Goal: Register for event/course

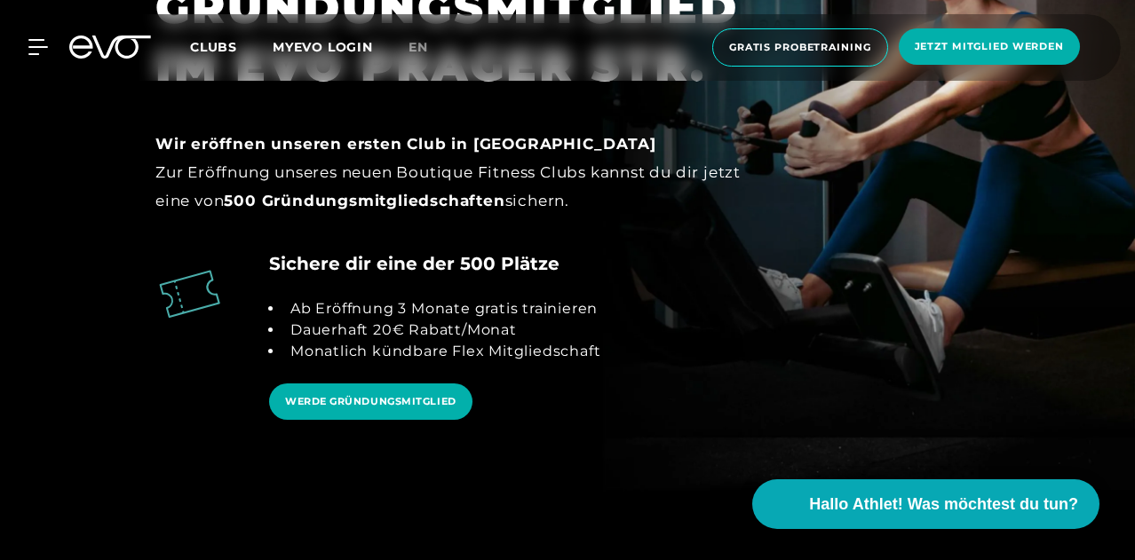
scroll to position [1599, 0]
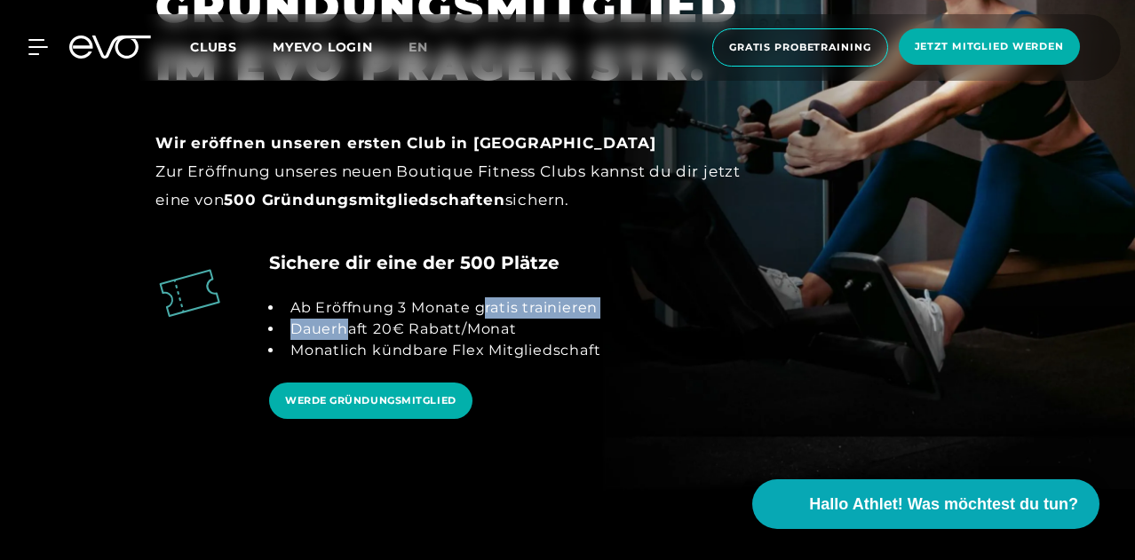
drag, startPoint x: 352, startPoint y: 333, endPoint x: 483, endPoint y: 290, distance: 138.2
click at [483, 290] on div "Ab Eröffnung 3 Monate gratis trainieren Dauerhaft 20€ Rabatt/Monat Monatlich kü…" at bounding box center [434, 329] width 331 height 107
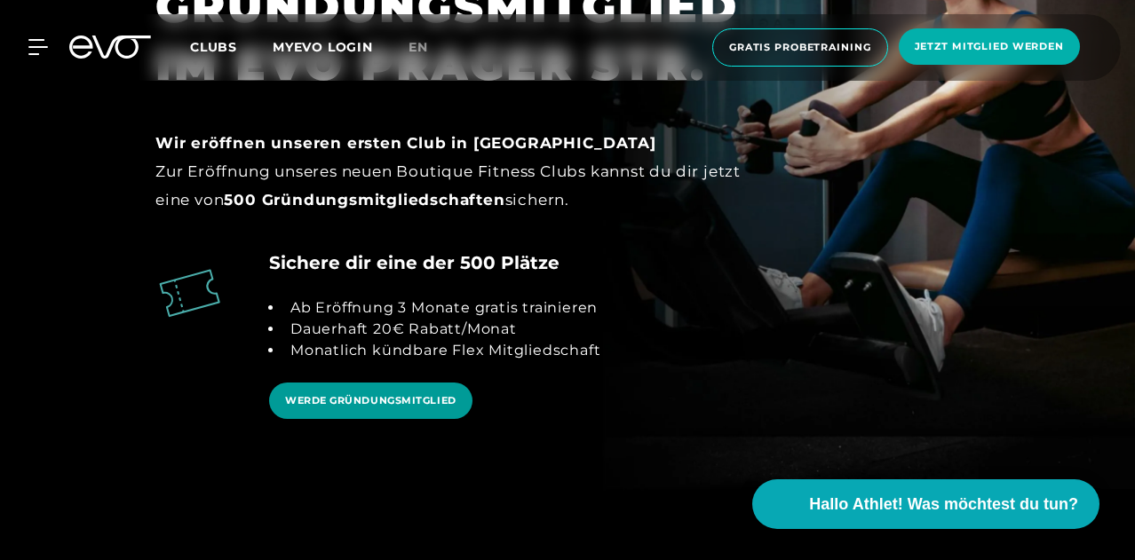
click at [409, 413] on link "WERDE GRÜNDUNGSMITGLIED" at bounding box center [370, 401] width 203 height 36
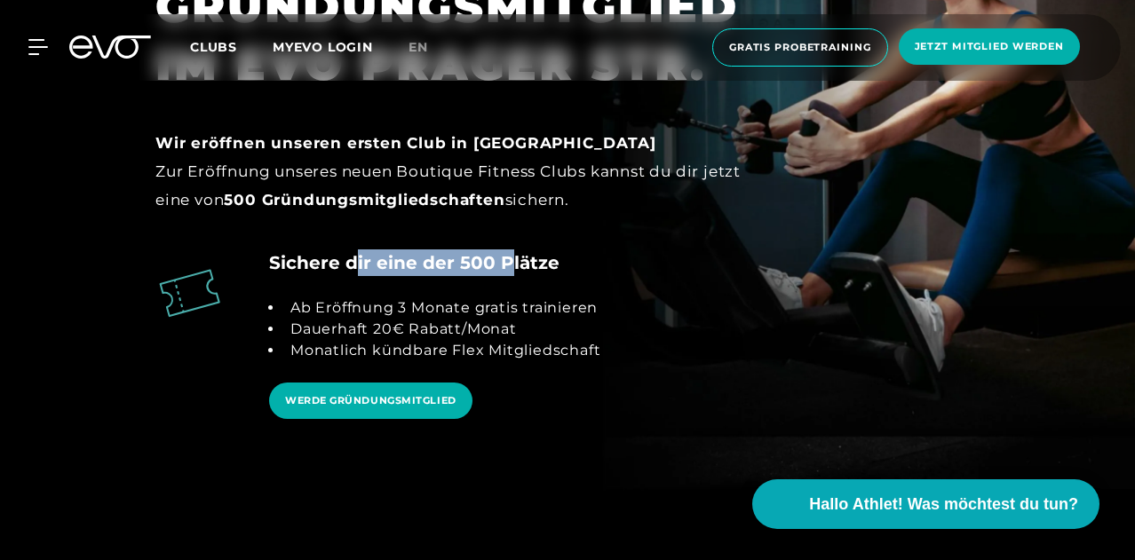
drag, startPoint x: 353, startPoint y: 269, endPoint x: 509, endPoint y: 264, distance: 155.5
click at [509, 264] on h4 "Sichere dir eine der 500 Plätze" at bounding box center [414, 263] width 290 height 27
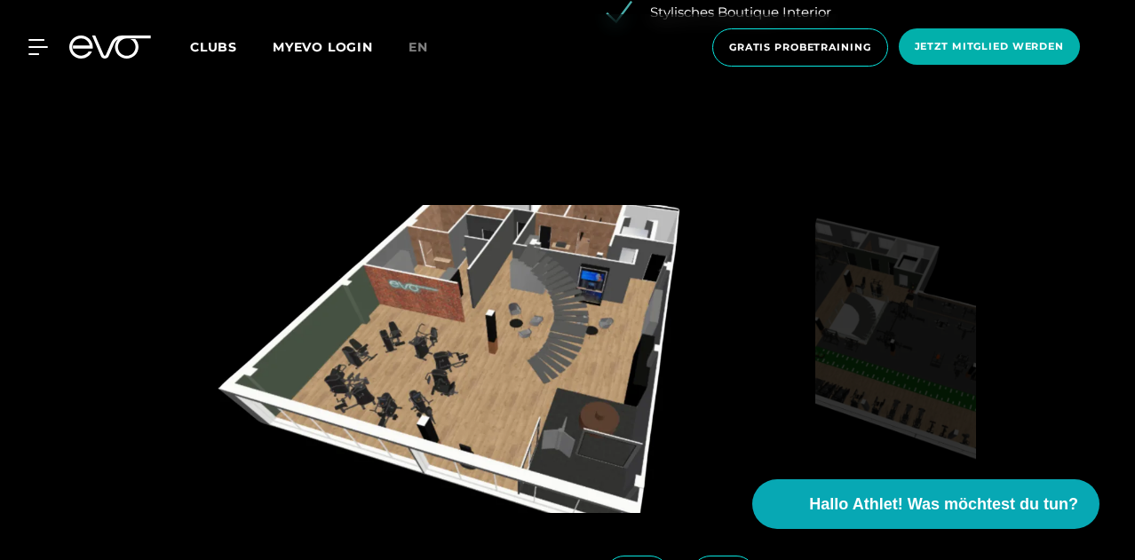
scroll to position [2529, 0]
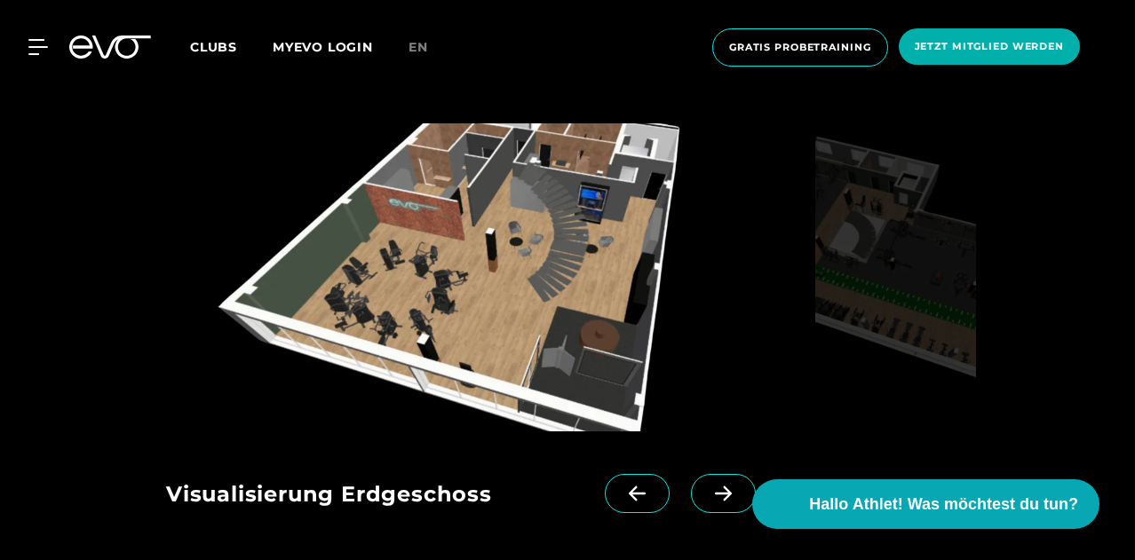
click at [708, 488] on icon at bounding box center [723, 494] width 31 height 16
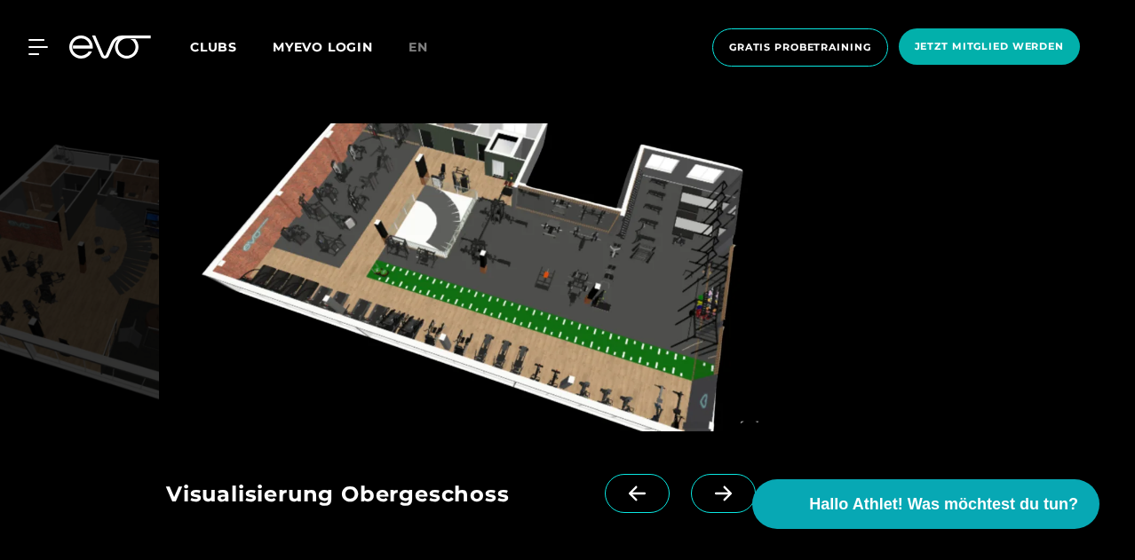
click at [708, 488] on icon at bounding box center [723, 494] width 31 height 16
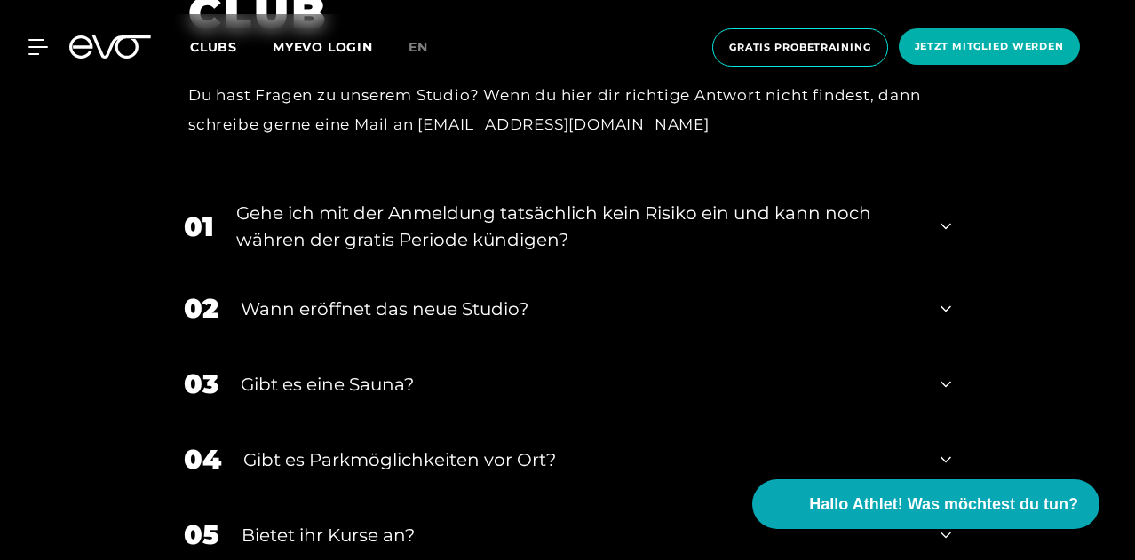
scroll to position [3264, 0]
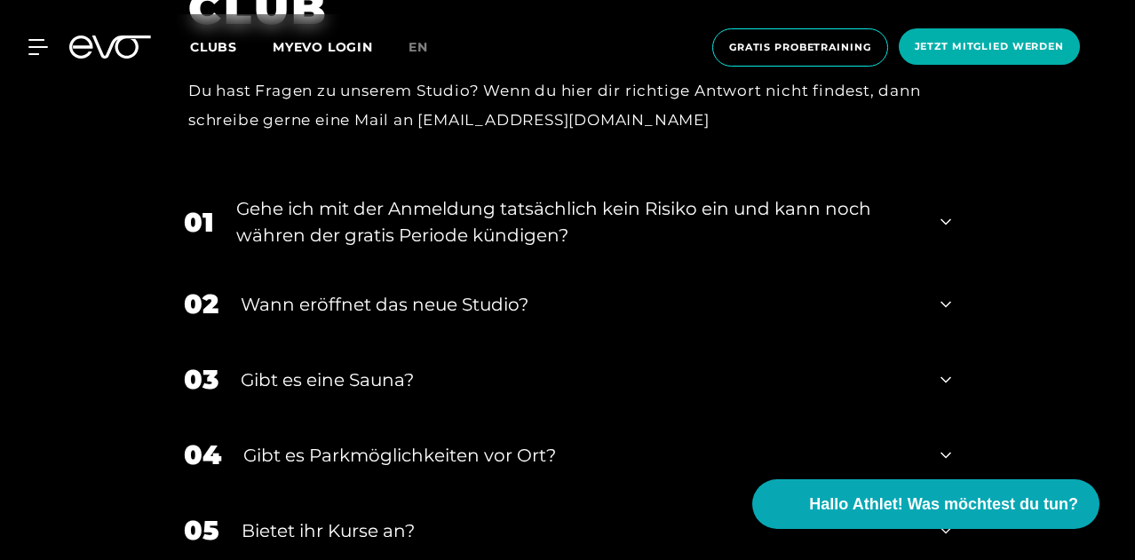
click at [457, 287] on div "02 Wann eröffnet das neue Studio?" at bounding box center [567, 303] width 803 height 75
